Goal: Complete application form

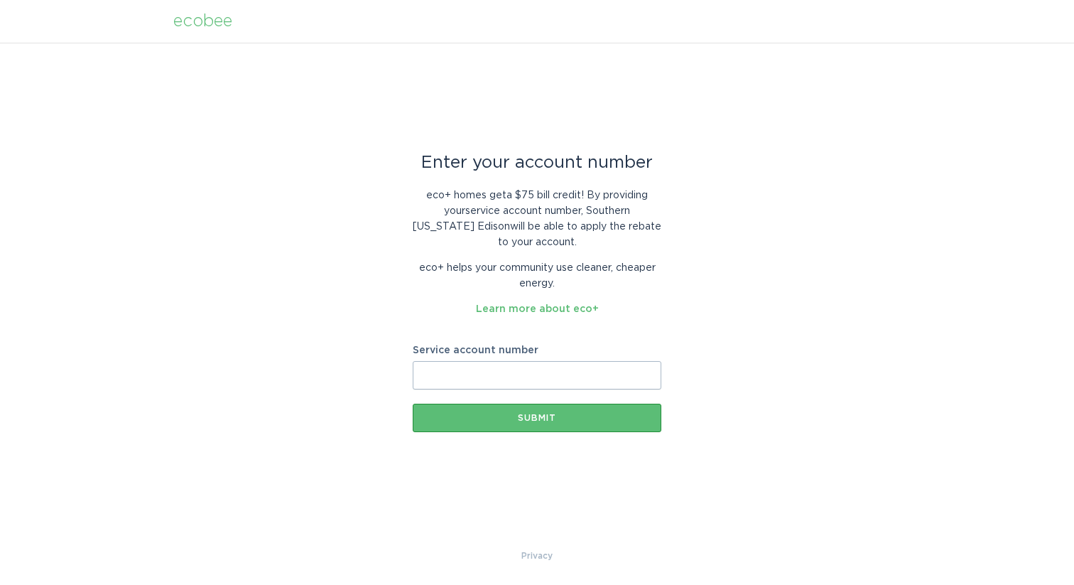
click at [575, 376] on input "Service account number" at bounding box center [537, 375] width 249 height 28
paste input "700914498260"
type input "700914498260"
click at [564, 425] on button "Submit" at bounding box center [537, 417] width 249 height 28
